Goal: Transaction & Acquisition: Book appointment/travel/reservation

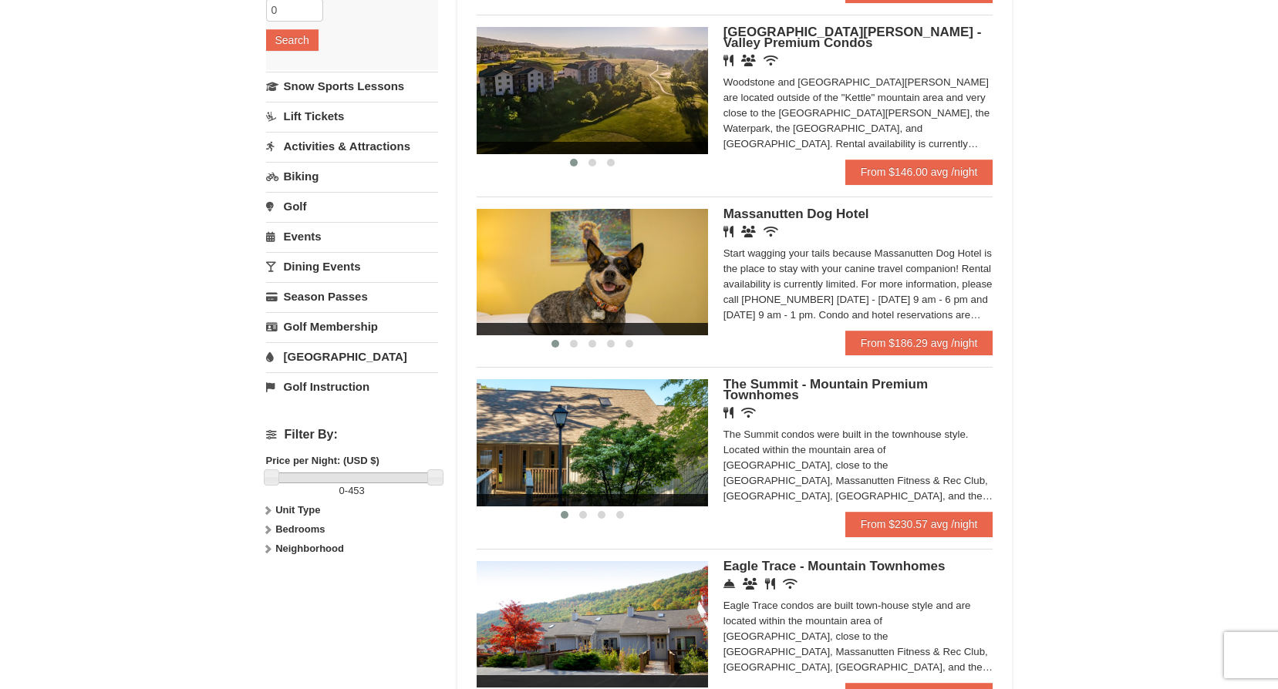
scroll to position [463, 0]
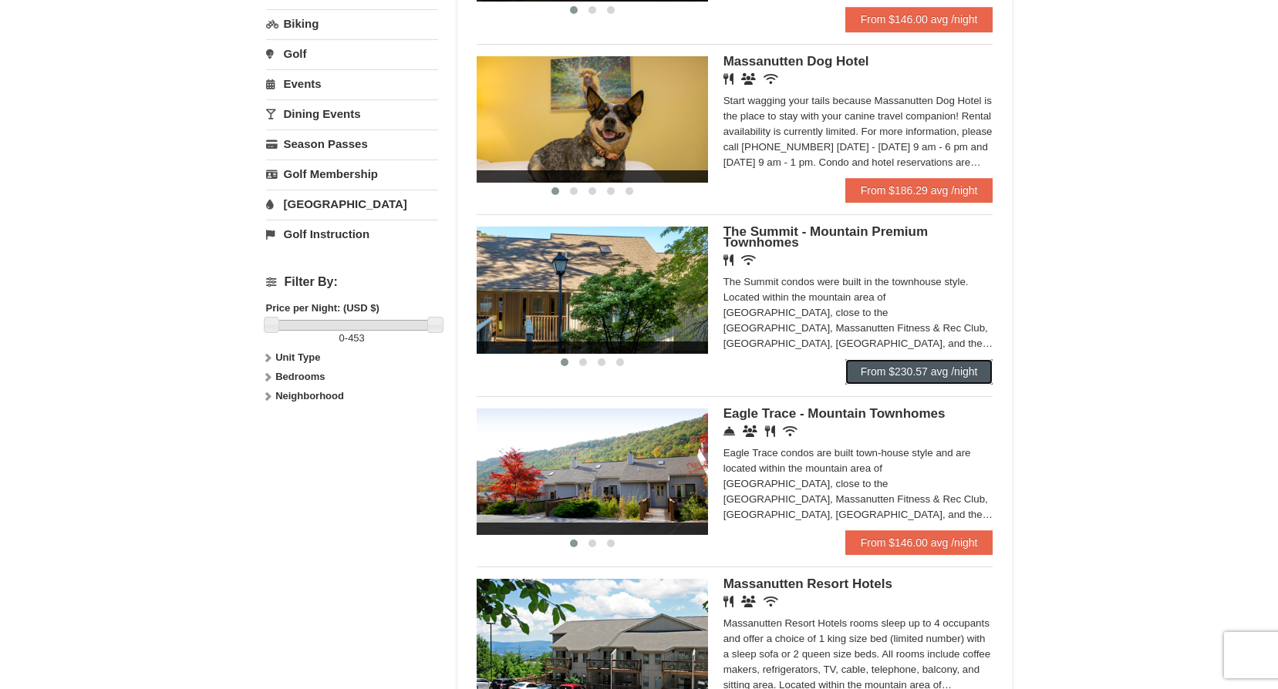
click at [928, 370] on link "From $230.57 avg /night" at bounding box center [919, 371] width 148 height 25
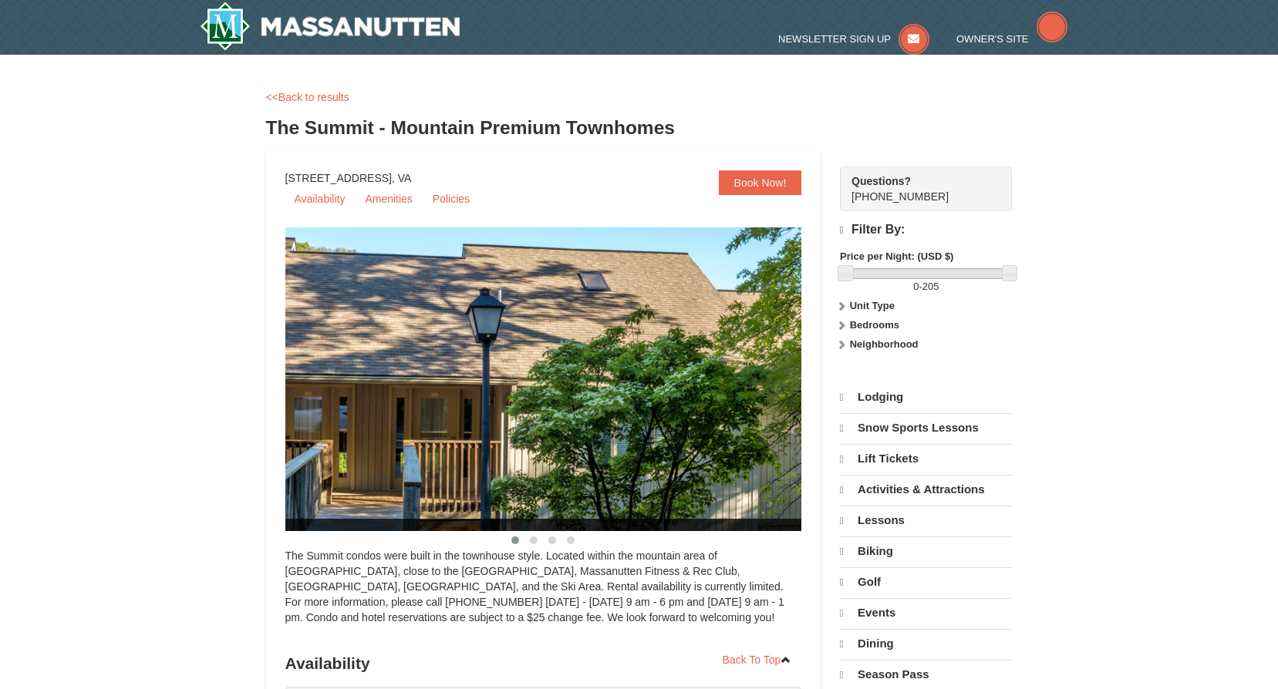
select select "9"
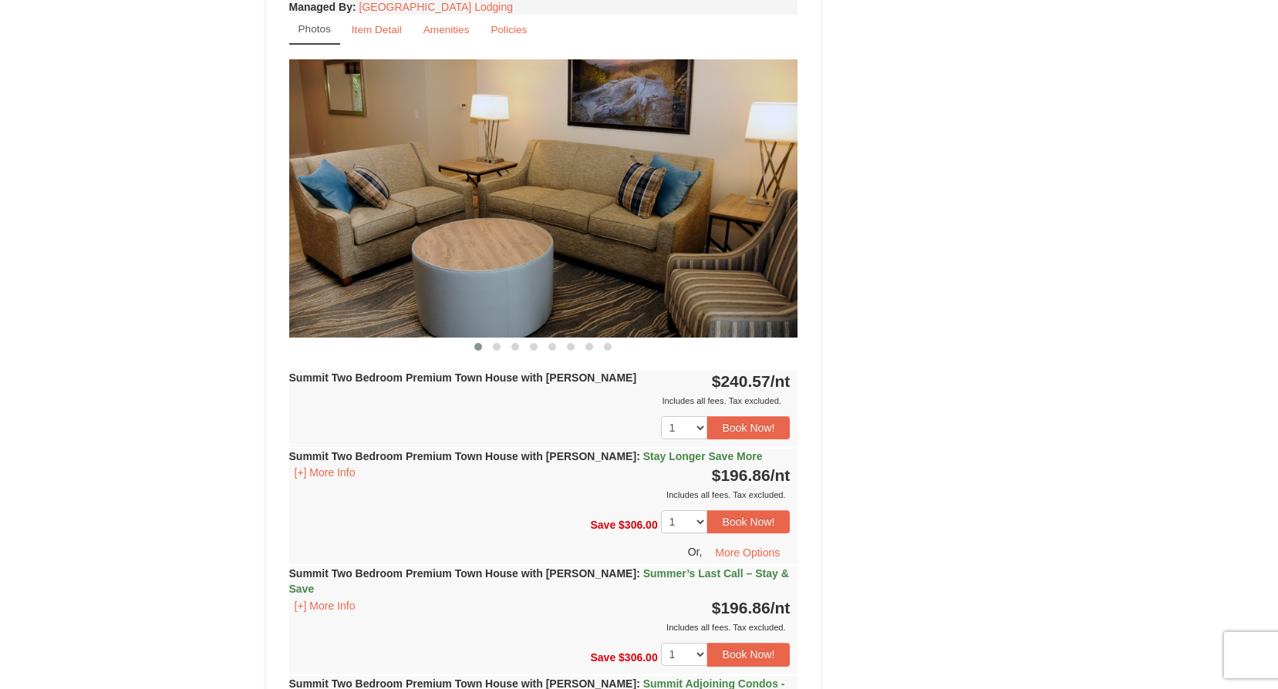
scroll to position [3162, 0]
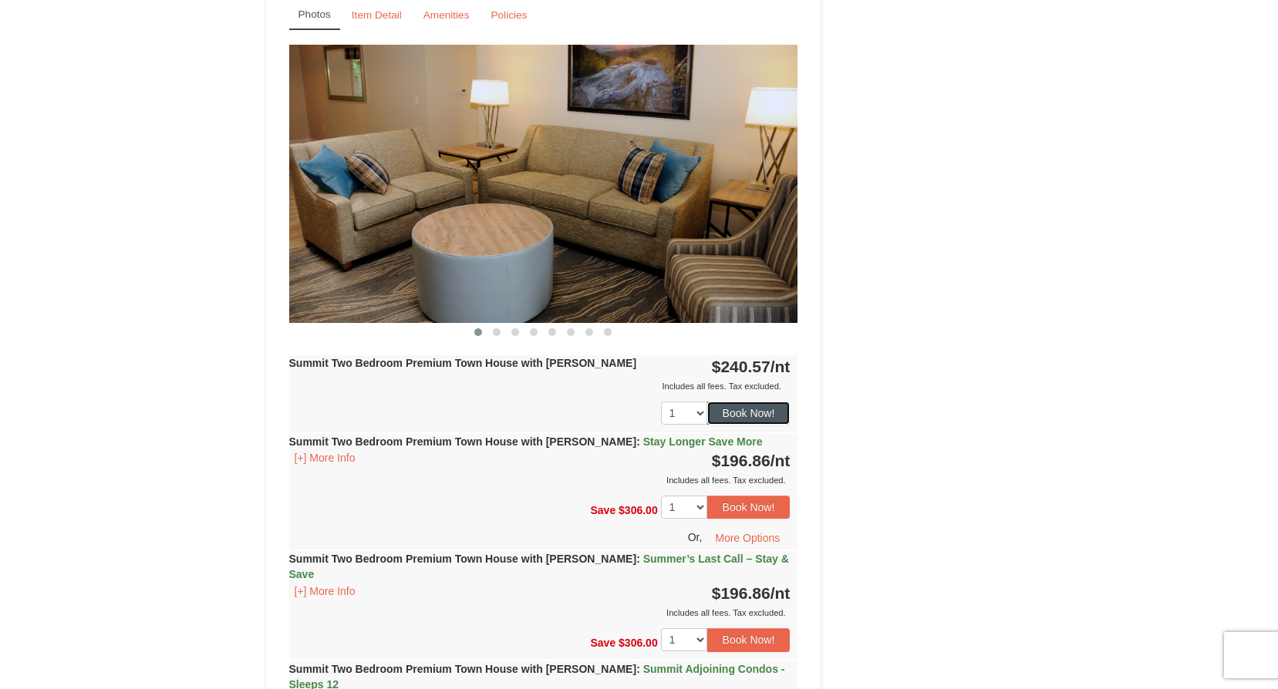
click at [744, 402] on button "Book Now!" at bounding box center [748, 413] width 83 height 23
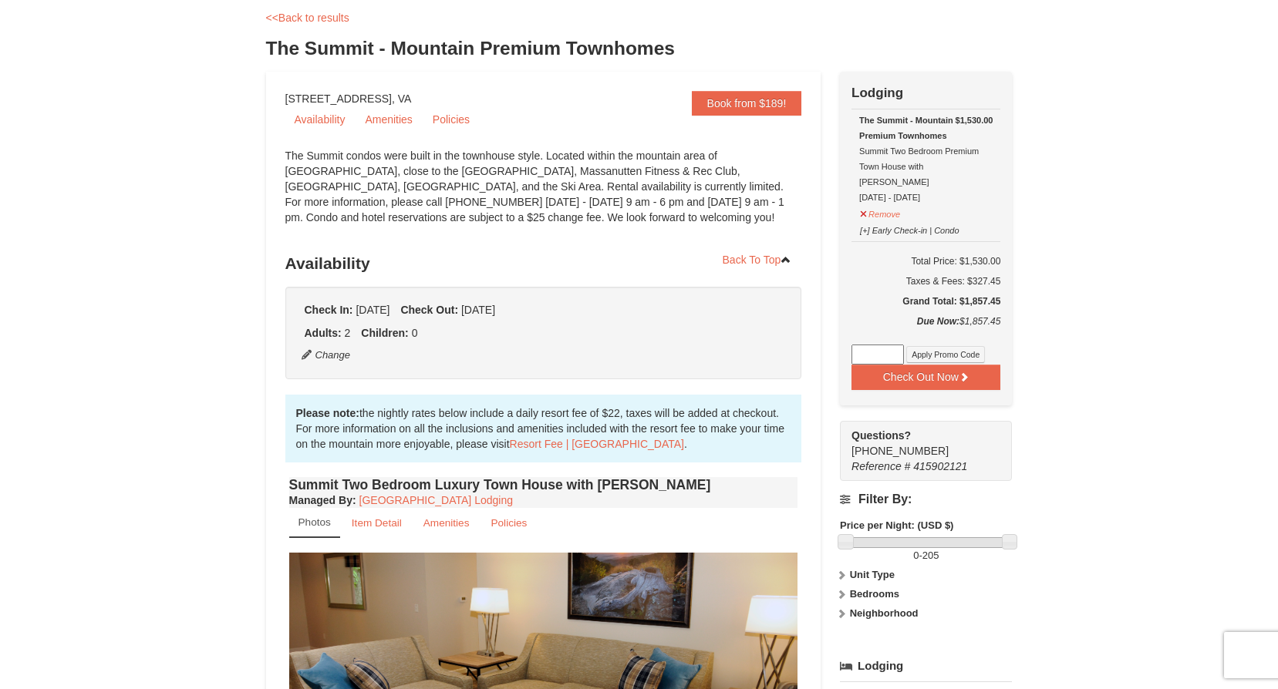
scroll to position [0, 0]
